Goal: Transaction & Acquisition: Purchase product/service

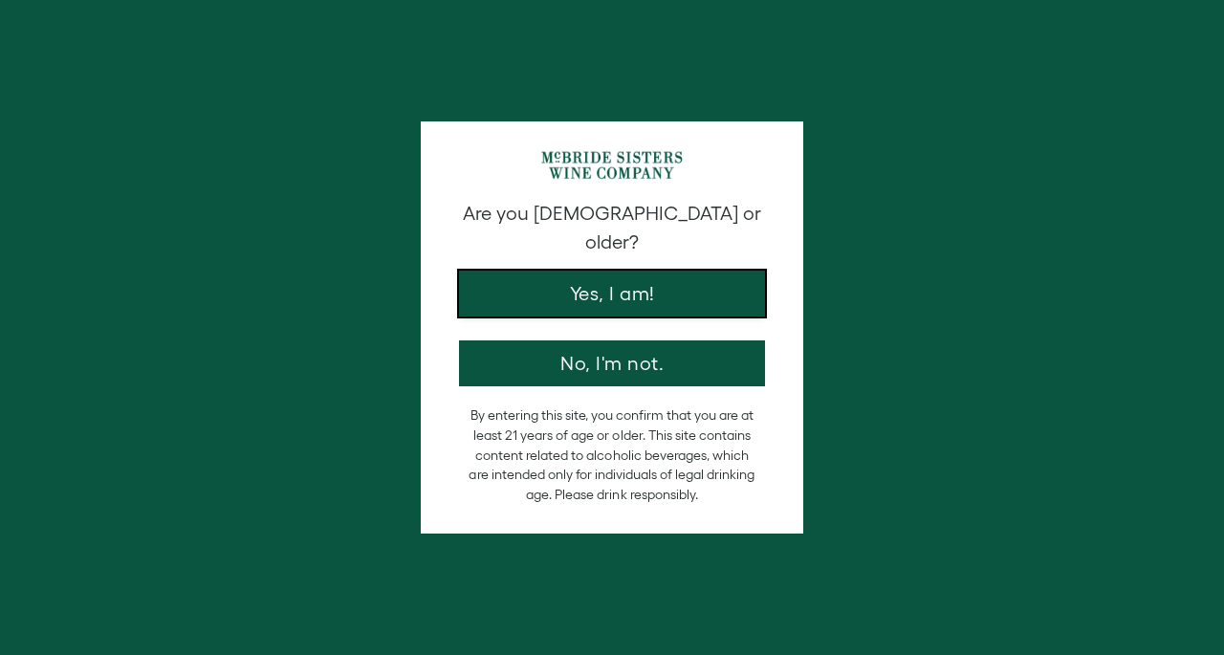
click at [556, 271] on button "Yes, I am!" at bounding box center [612, 294] width 306 height 46
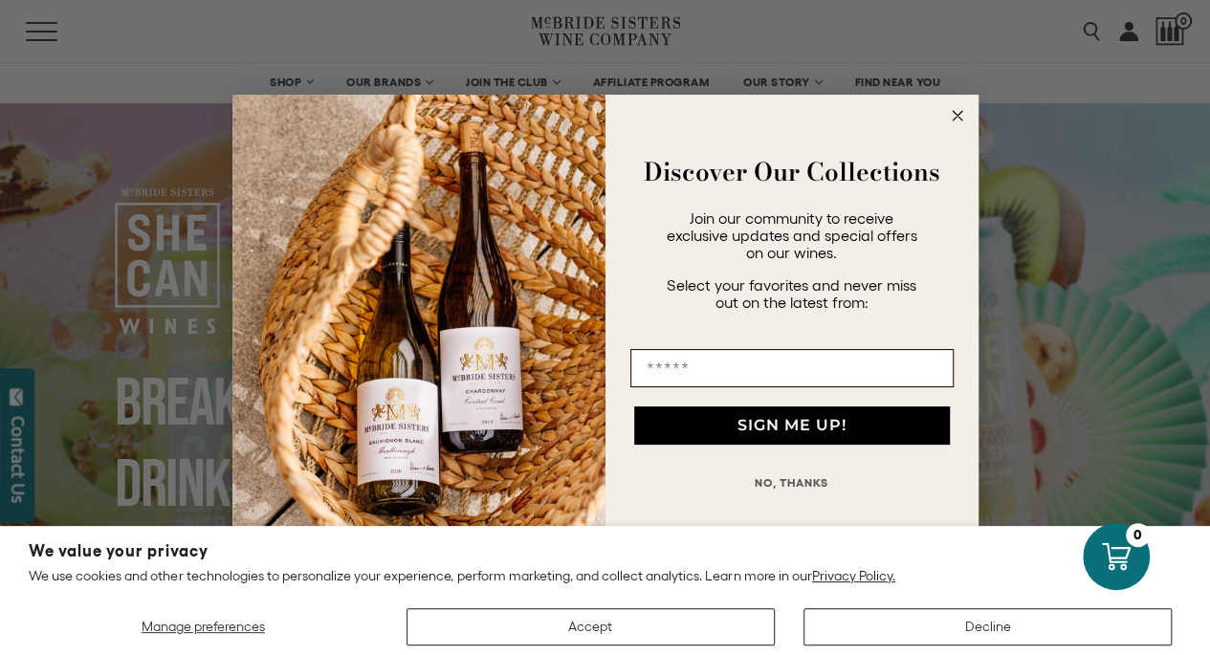
scroll to position [81, 0]
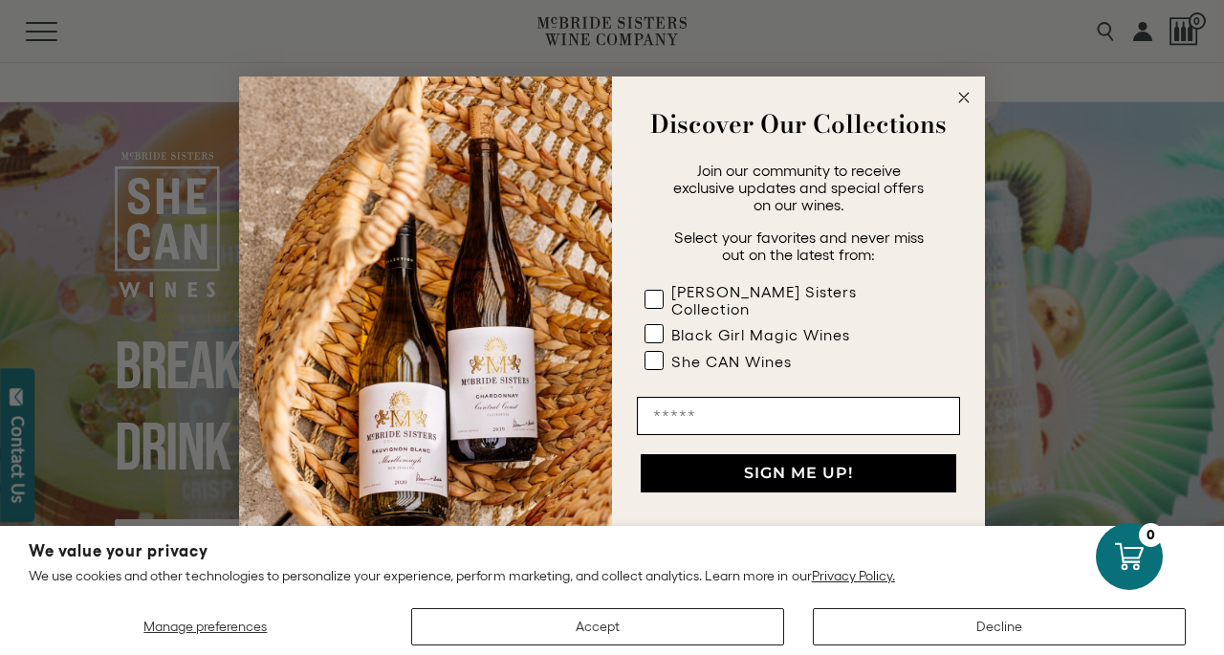
click at [968, 102] on icon "Close dialog" at bounding box center [964, 98] width 10 height 10
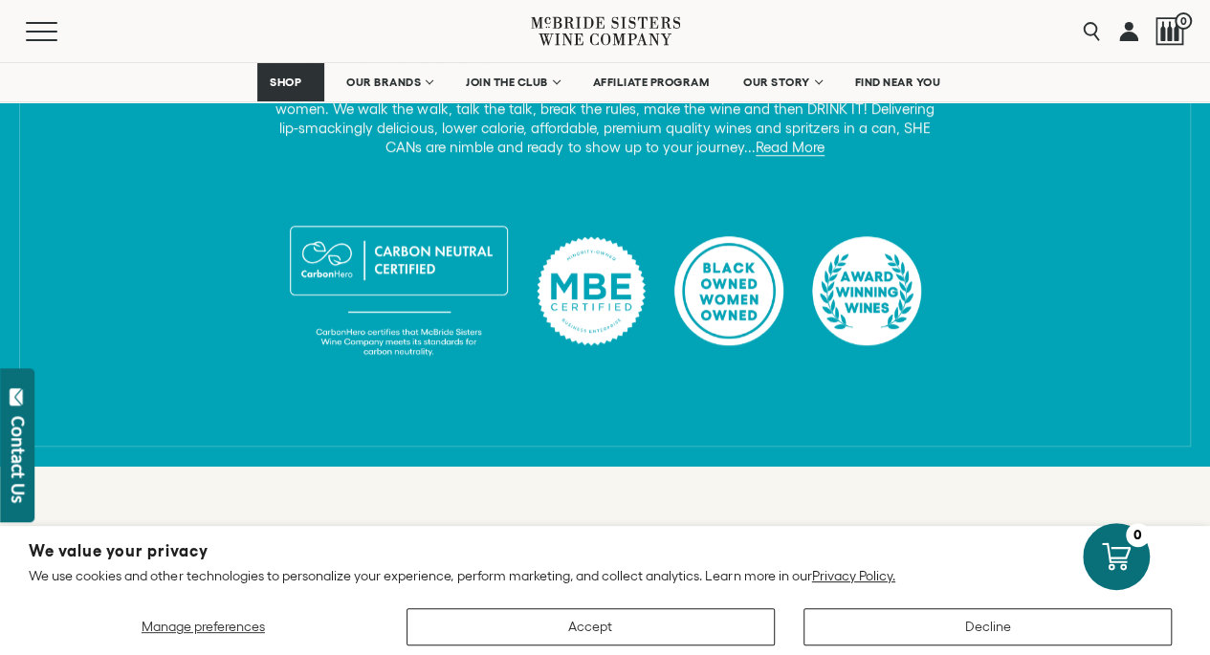
scroll to position [934, 0]
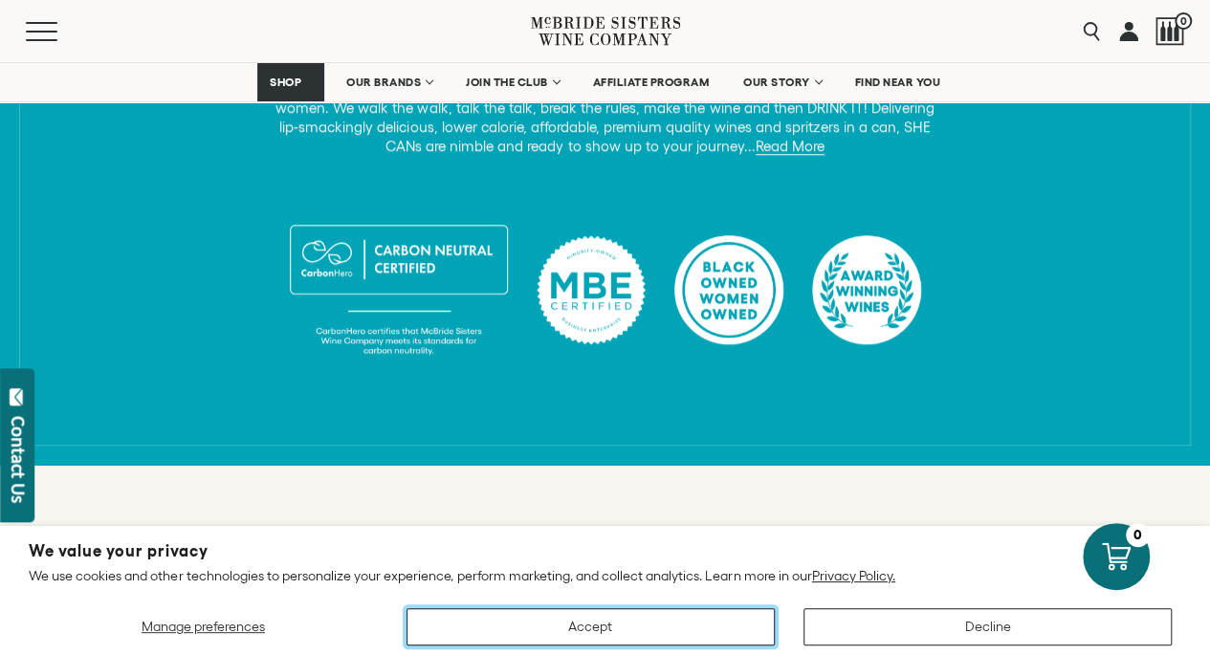
click at [516, 626] on button "Accept" at bounding box center [590, 626] width 368 height 37
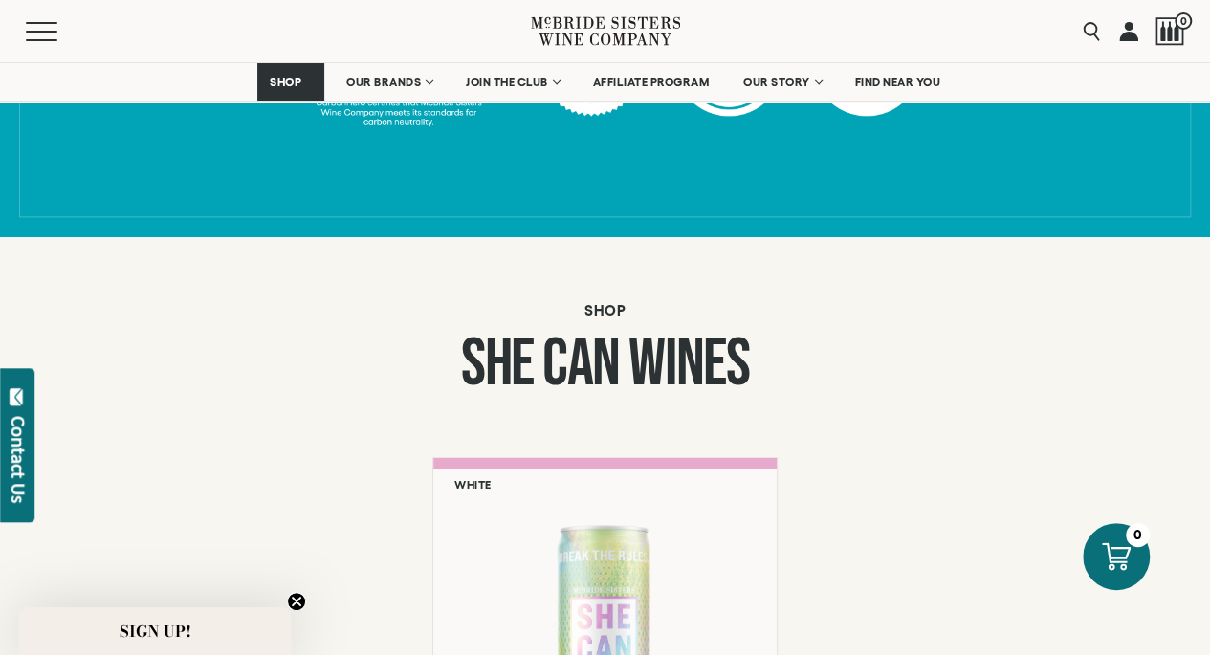
scroll to position [1079, 0]
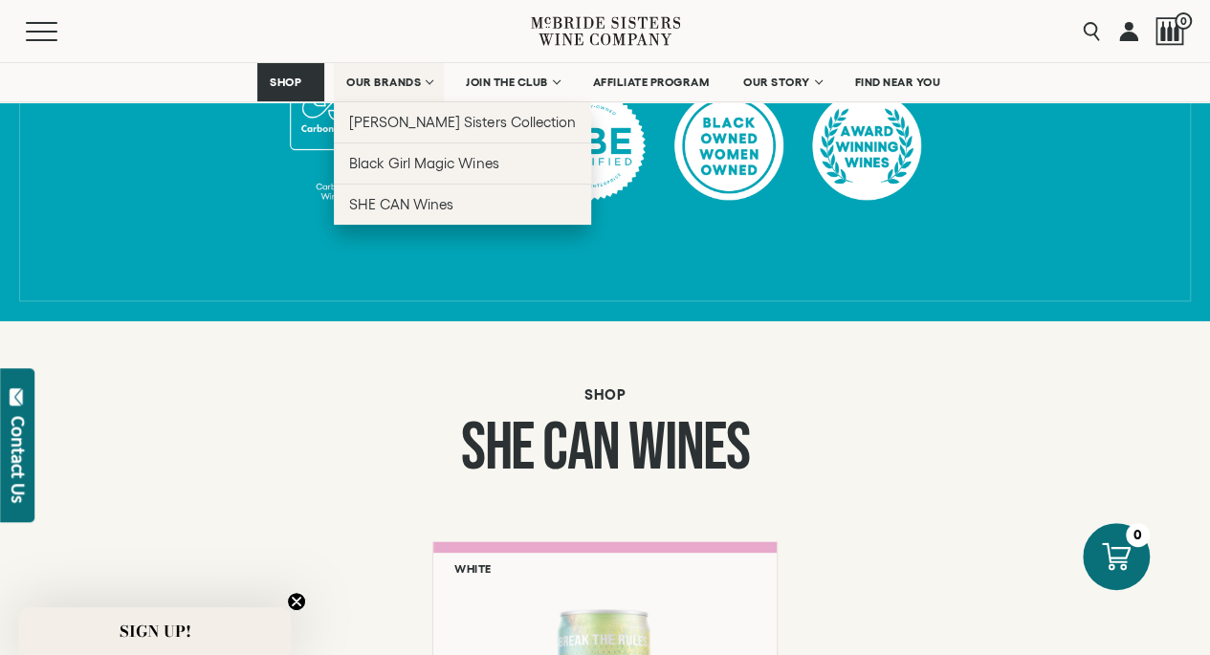
click at [403, 78] on span "OUR BRANDS" at bounding box center [383, 82] width 75 height 13
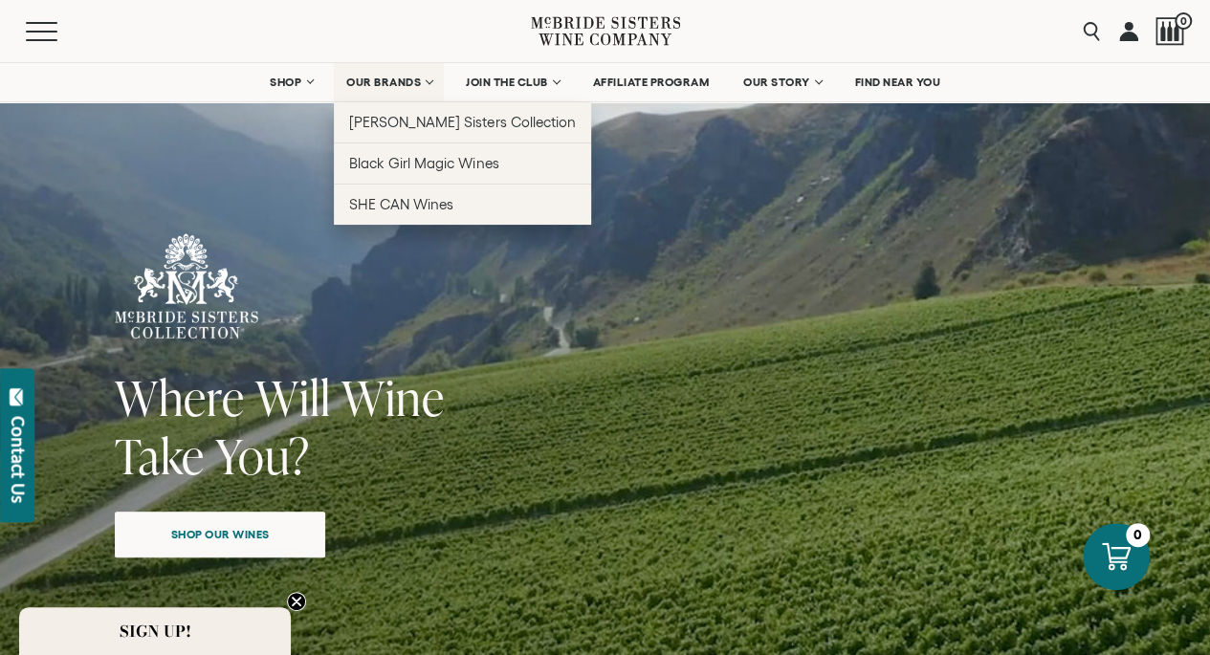
click at [420, 76] on link "OUR BRANDS" at bounding box center [389, 82] width 110 height 38
click at [419, 82] on link "OUR BRANDS" at bounding box center [389, 82] width 110 height 38
click at [382, 87] on span "OUR BRANDS" at bounding box center [383, 82] width 75 height 13
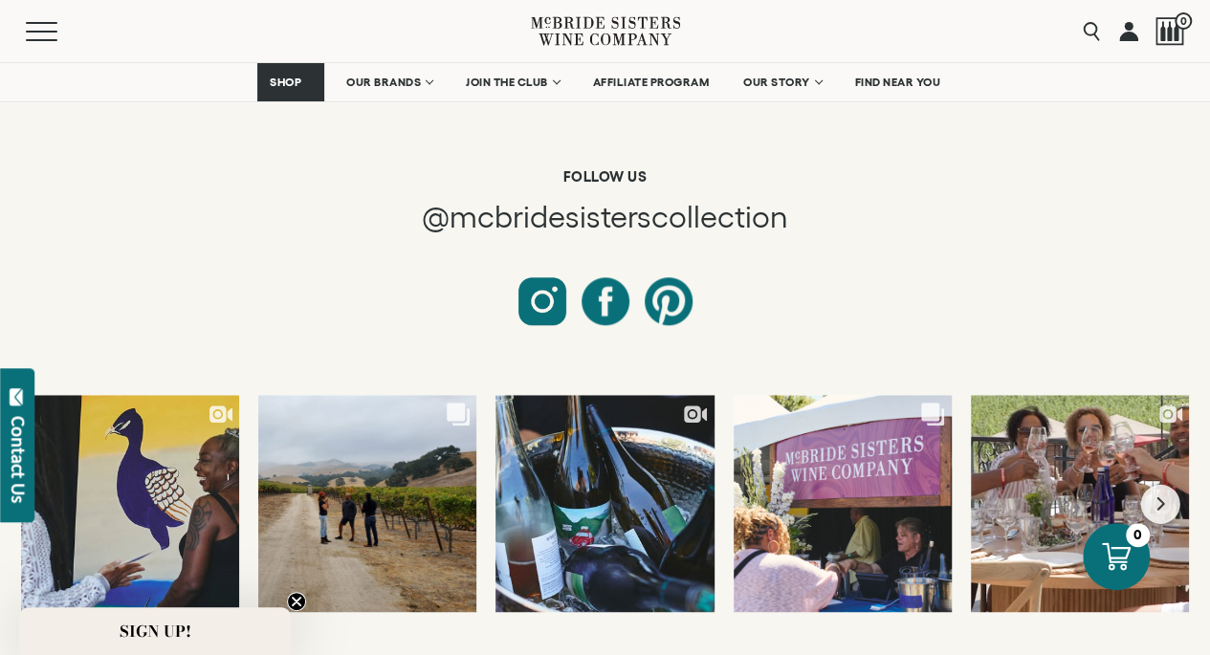
scroll to position [8054, 0]
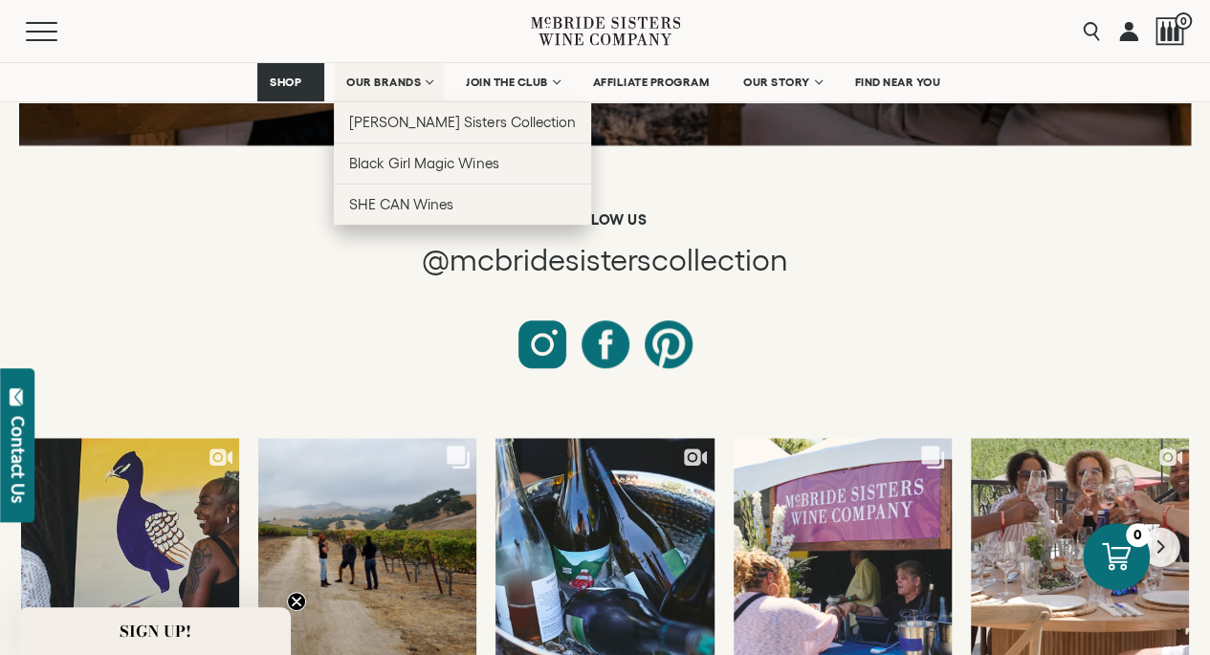
click at [420, 76] on link "OUR BRANDS" at bounding box center [389, 82] width 110 height 38
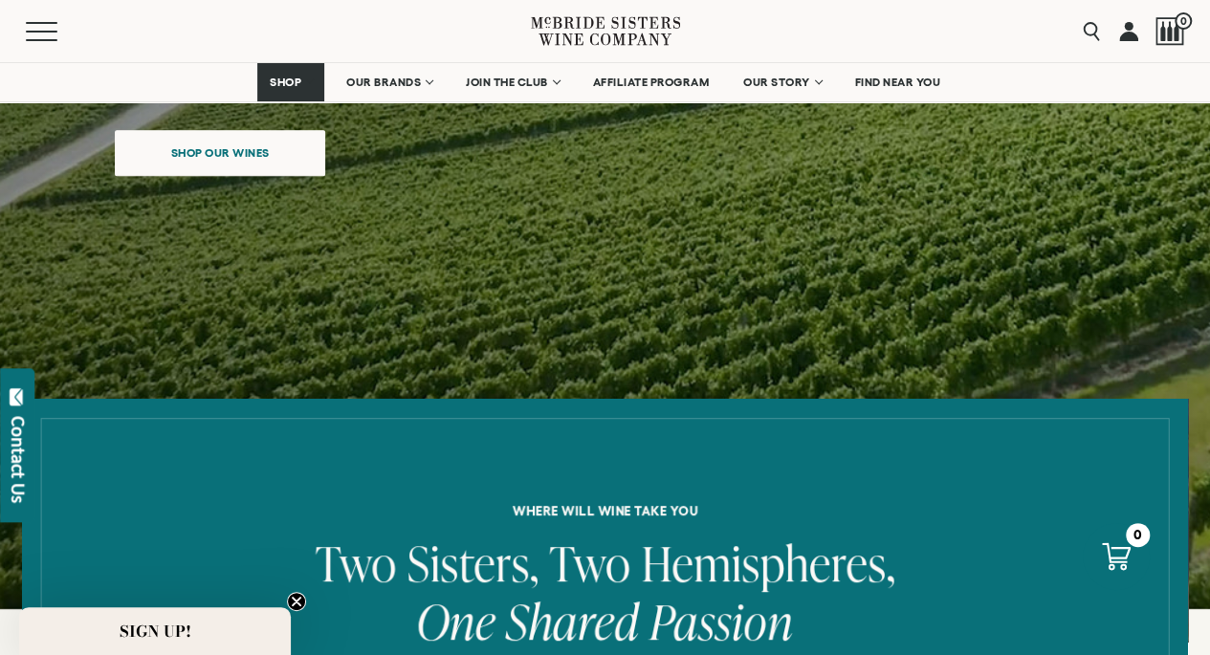
scroll to position [383, 0]
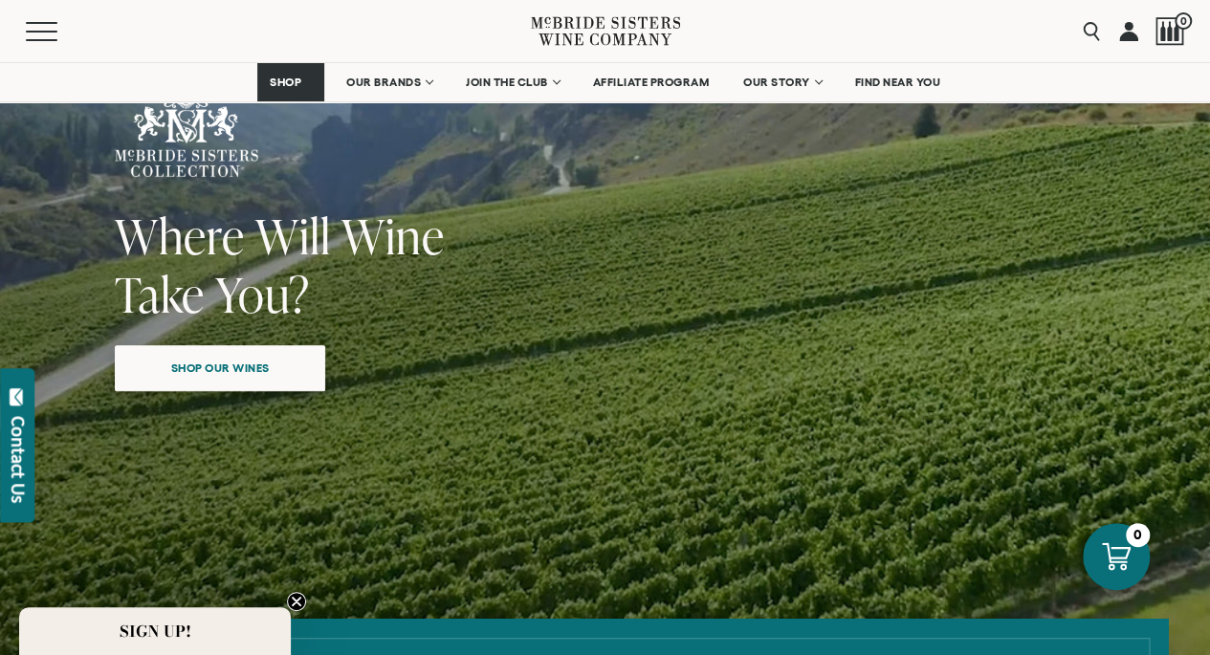
click at [243, 383] on span "Shop our wines" at bounding box center [220, 367] width 165 height 37
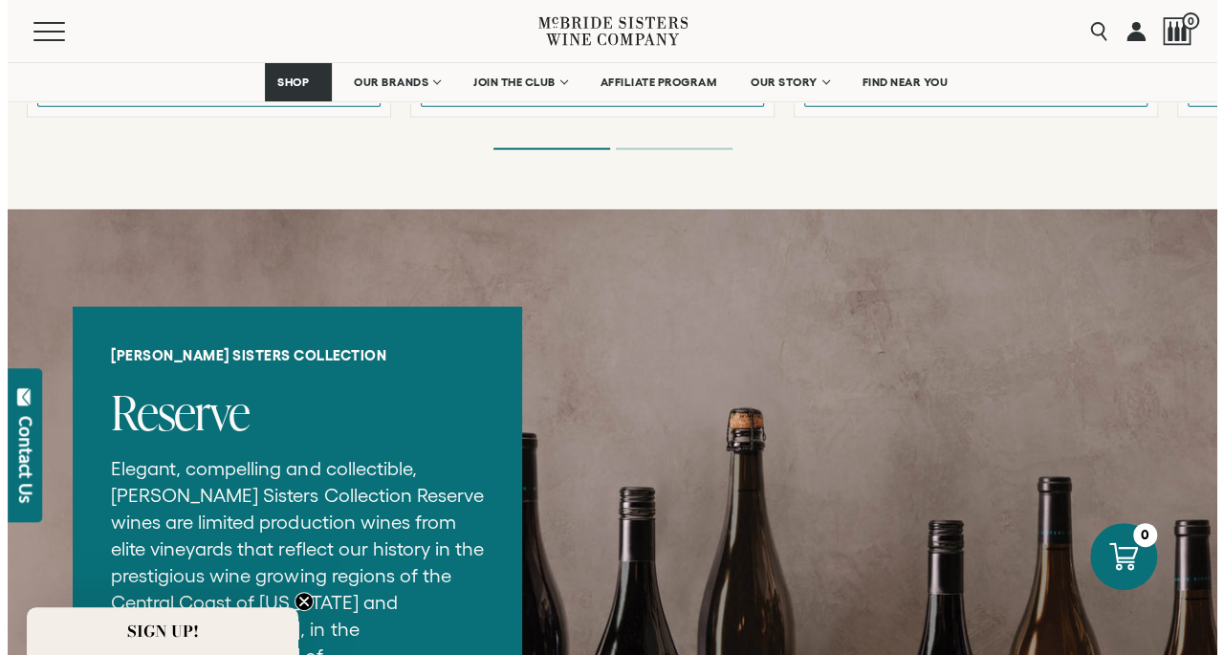
scroll to position [2186, 0]
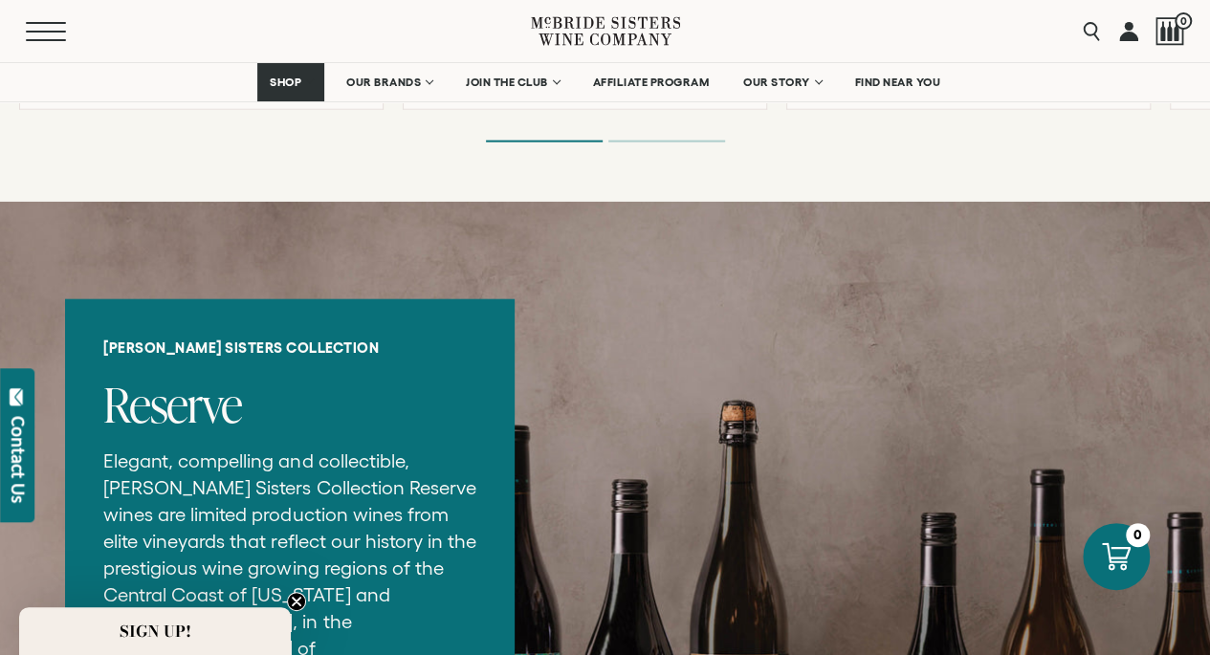
click at [55, 26] on button "Menu" at bounding box center [60, 31] width 69 height 19
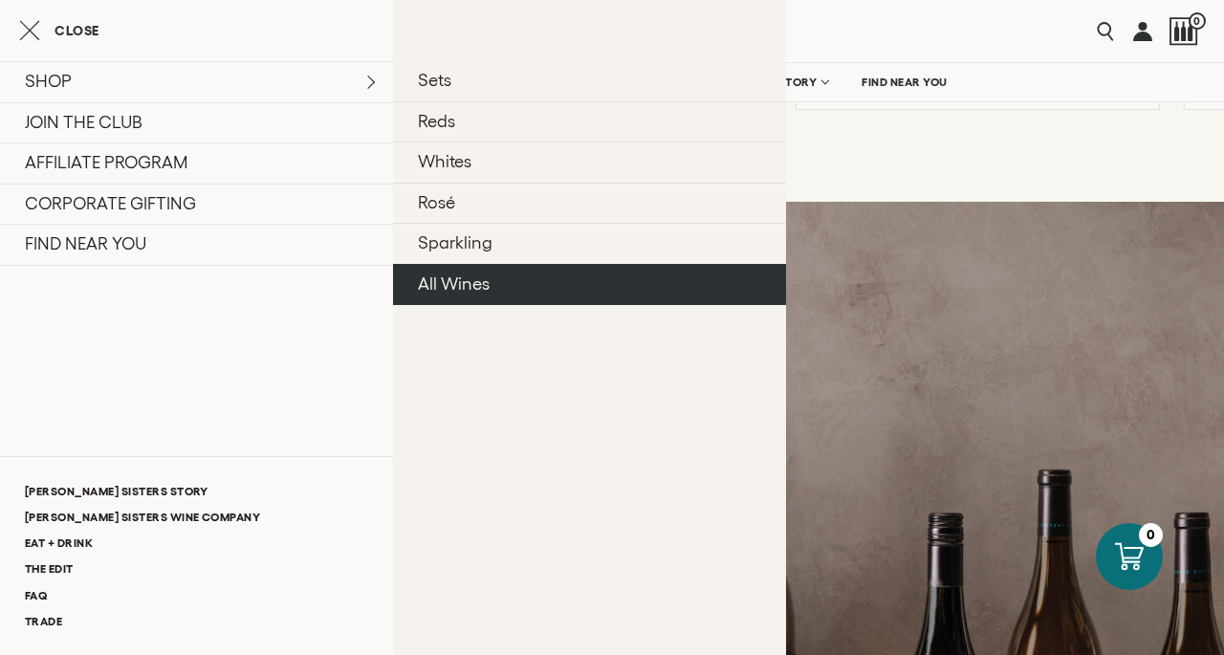
click at [474, 283] on link "All Wines" at bounding box center [589, 284] width 393 height 41
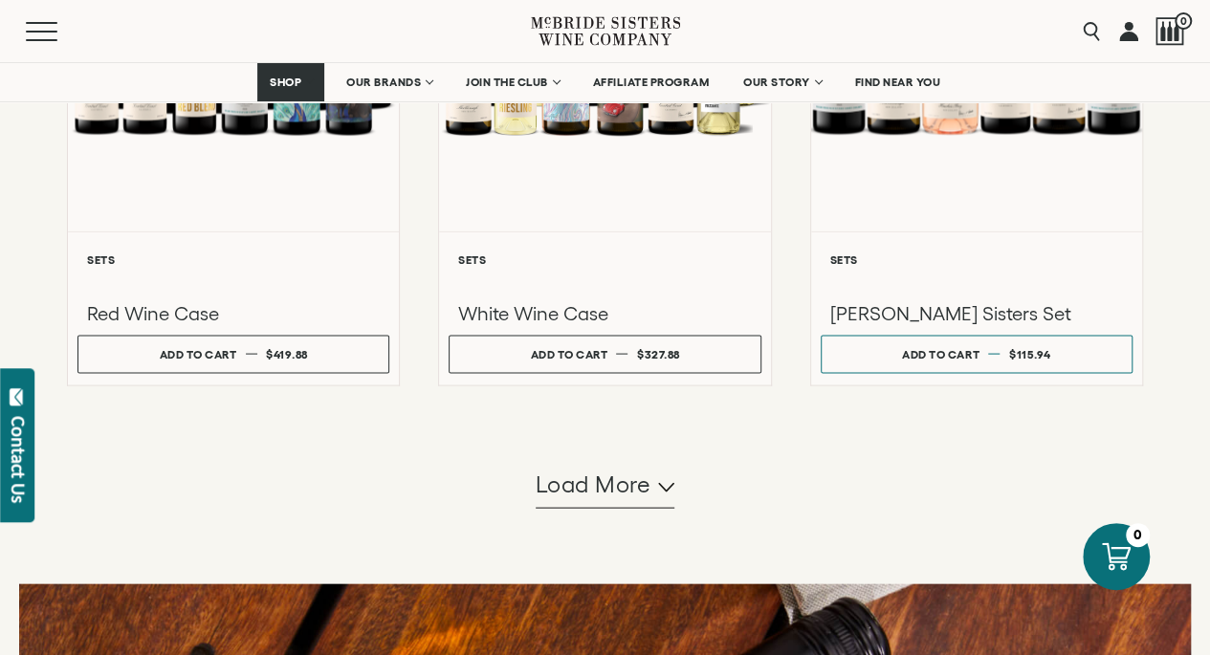
scroll to position [1606, 0]
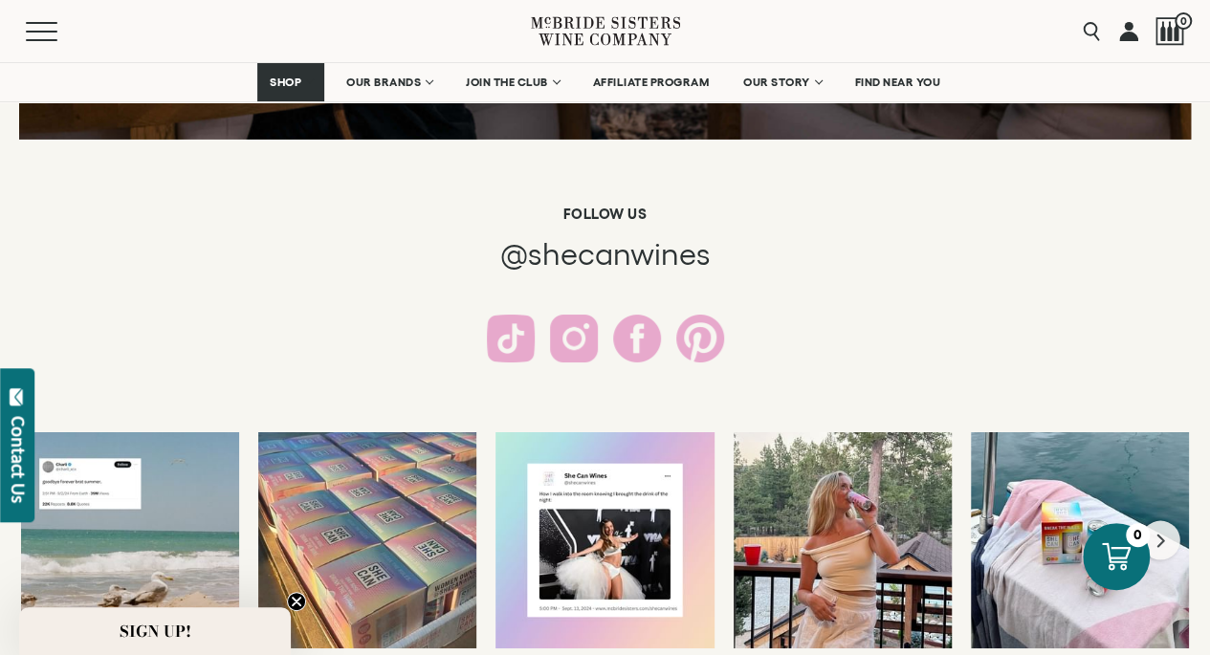
scroll to position [3953, 0]
